Goal: Navigation & Orientation: Find specific page/section

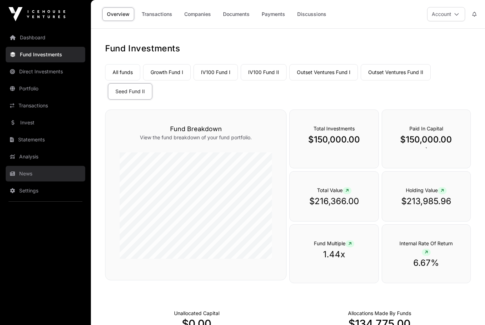
click at [23, 172] on link "News" at bounding box center [46, 174] width 80 height 16
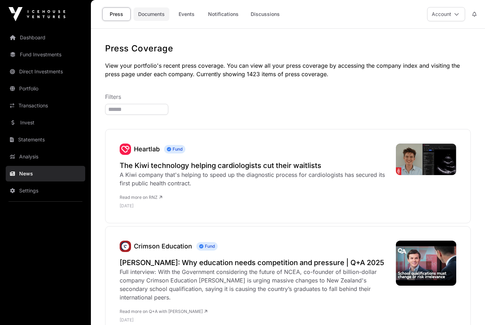
click at [150, 13] on link "Documents" at bounding box center [151, 13] width 36 height 13
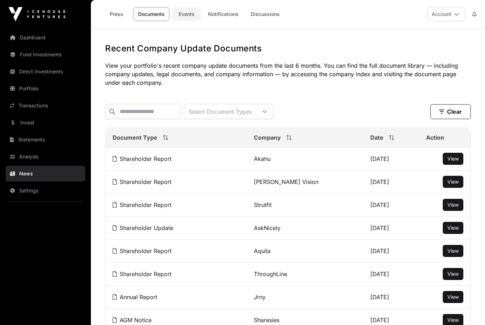
click at [187, 14] on link "Events" at bounding box center [186, 13] width 28 height 13
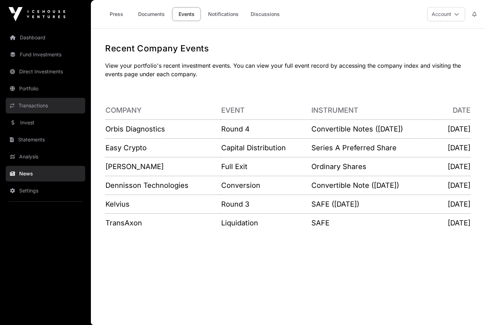
click at [33, 108] on link "Transactions" at bounding box center [46, 106] width 80 height 16
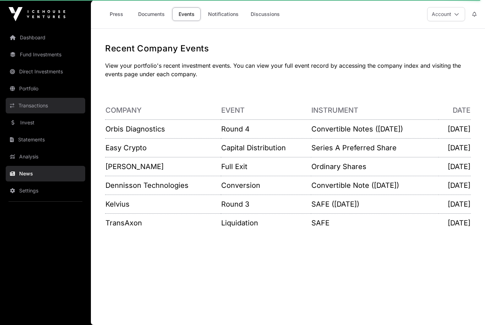
click at [34, 105] on link "Transactions" at bounding box center [46, 106] width 80 height 16
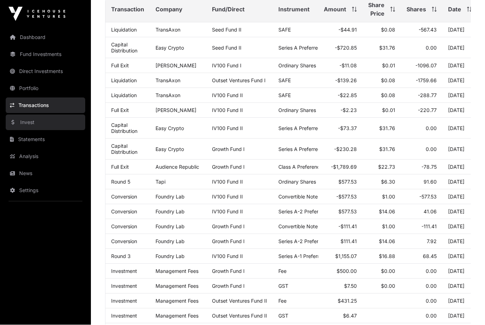
scroll to position [109, 0]
click at [24, 121] on link "Invest" at bounding box center [46, 123] width 80 height 16
